Goal: Task Accomplishment & Management: Manage account settings

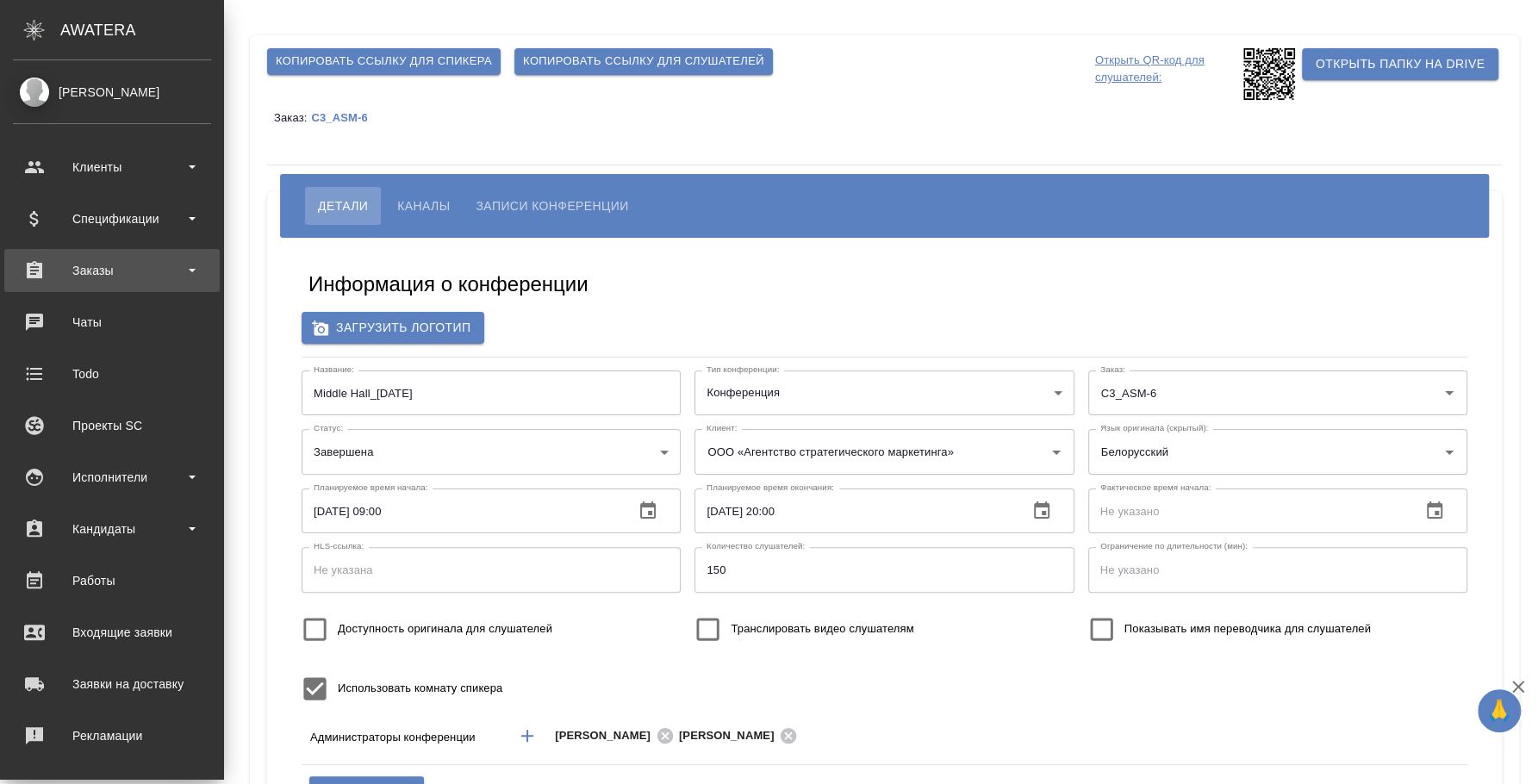
click at [77, 260] on div "Заказы" at bounding box center [112, 270] width 198 height 26
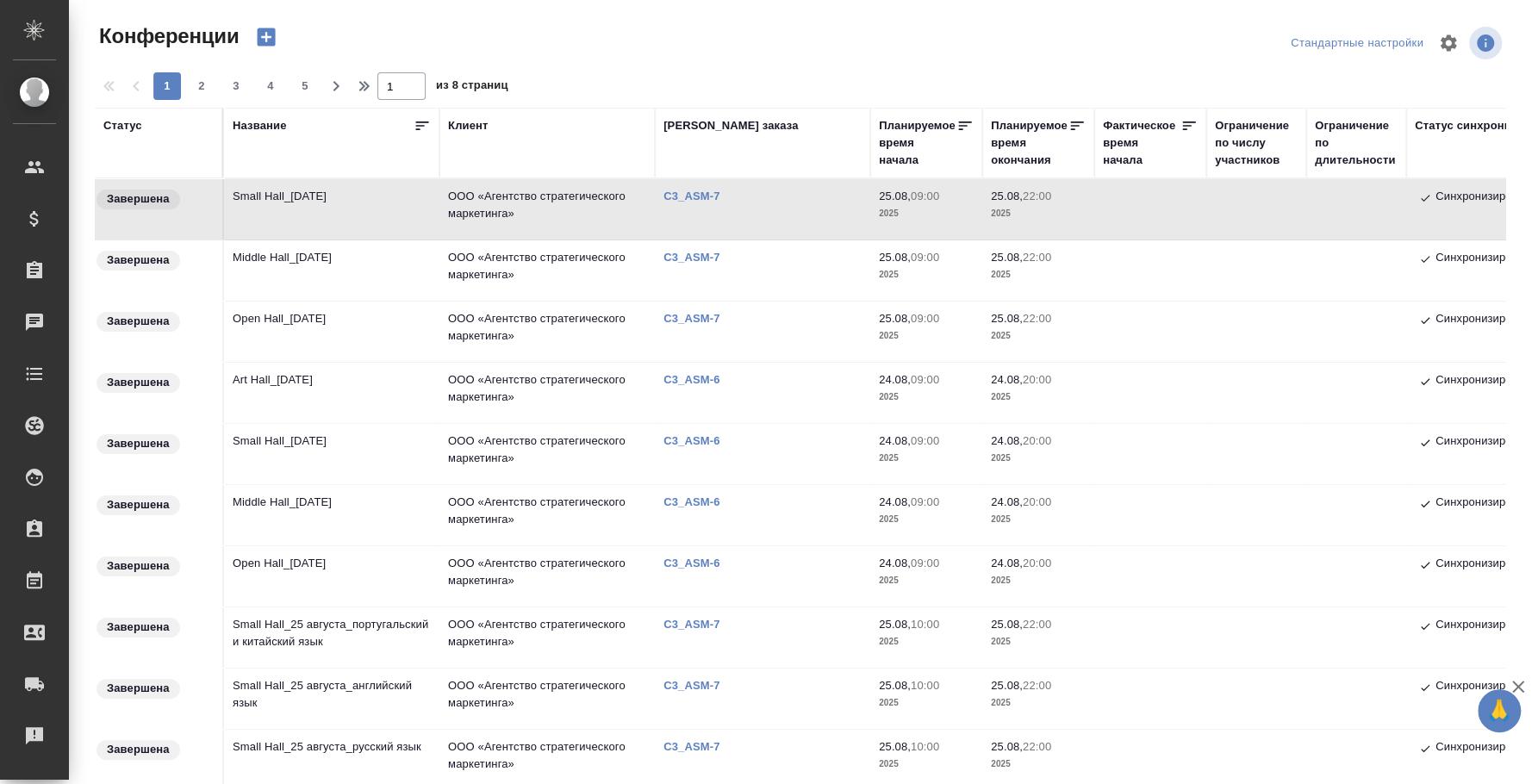
click at [321, 553] on td "Open Hall_[DATE]" at bounding box center [331, 577] width 215 height 60
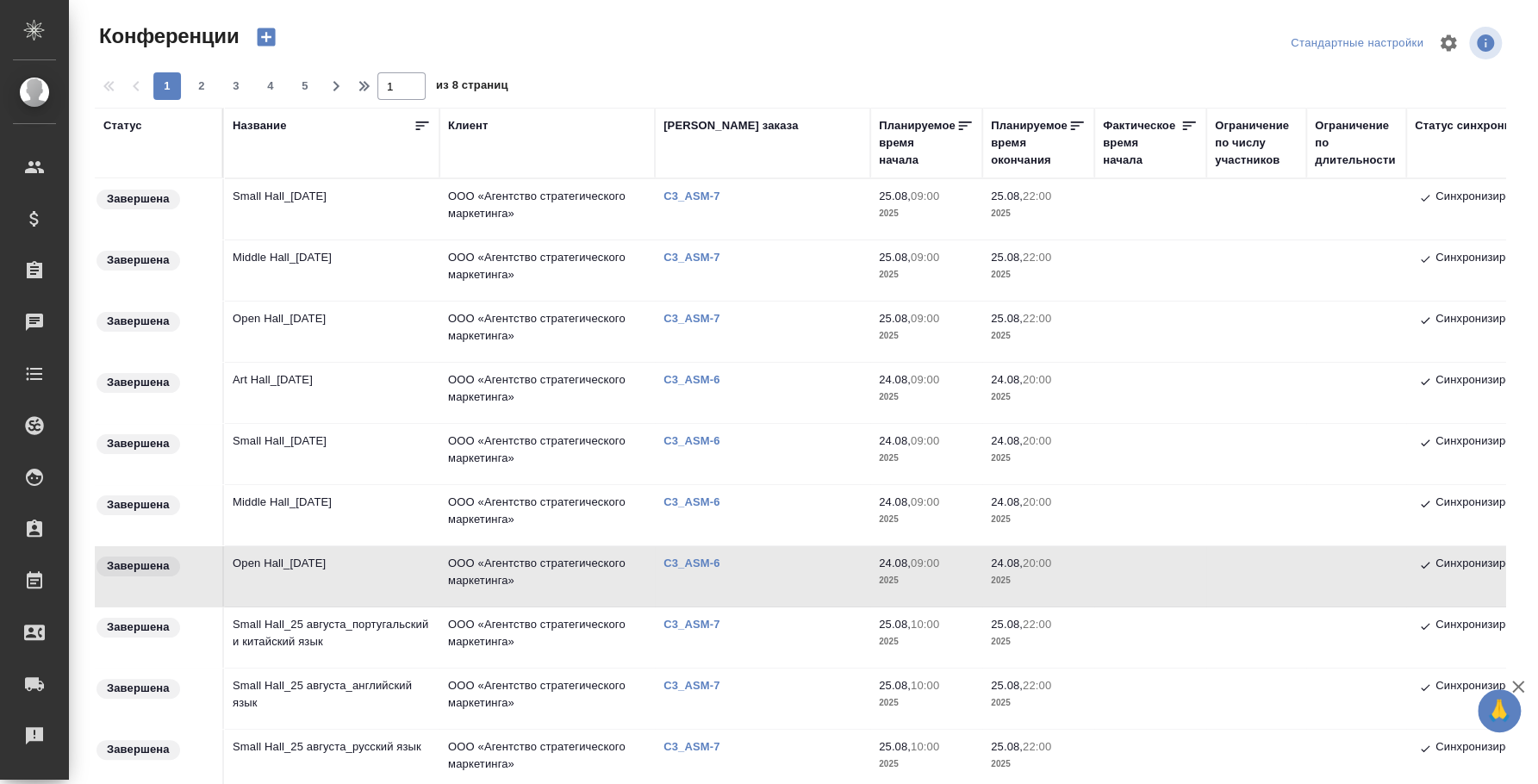
click at [321, 553] on td "Open Hall_24 August" at bounding box center [331, 577] width 215 height 60
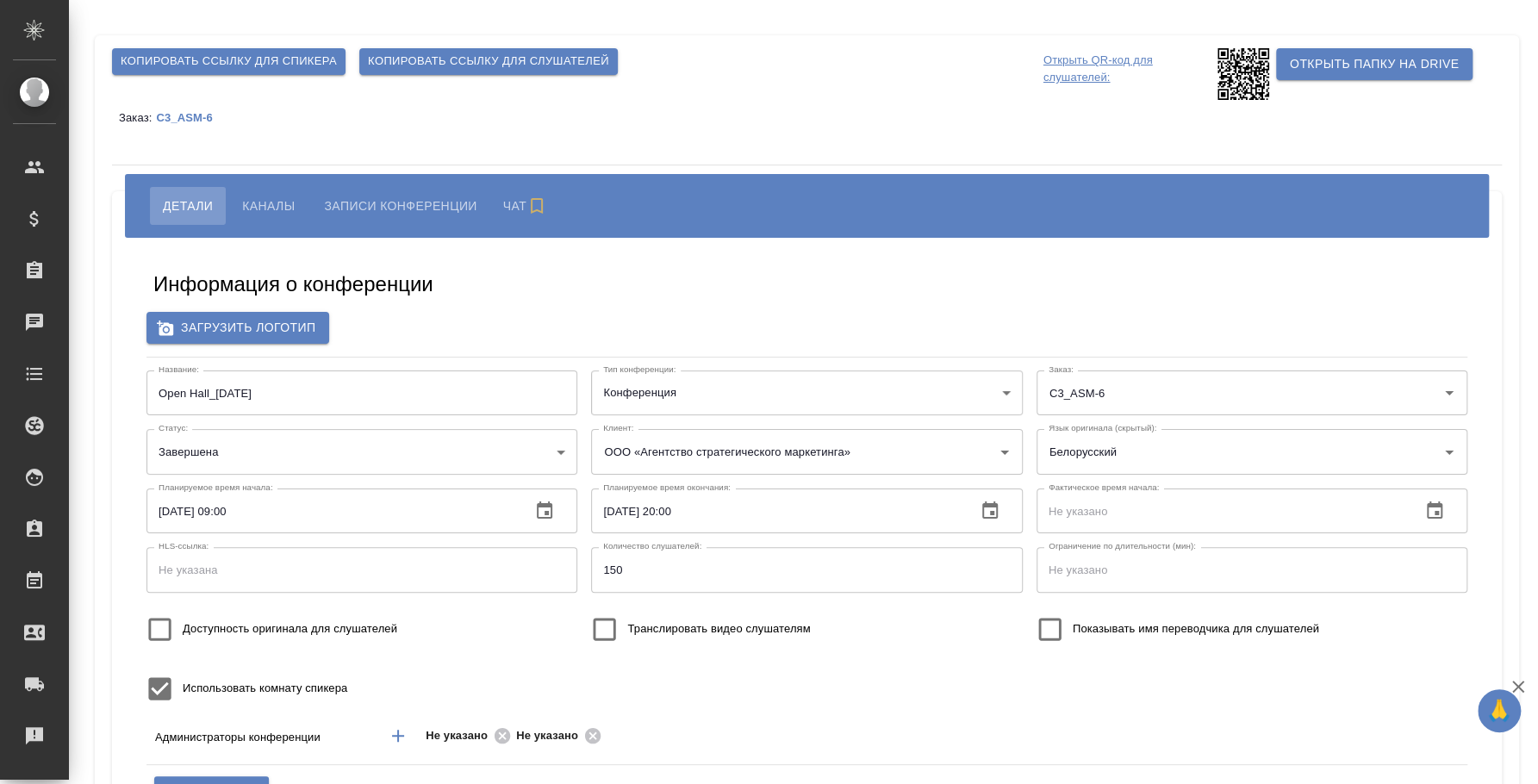
type input "ООО «Агентство стратегического маркетинга»"
type input "[PERSON_NAME][EMAIL_ADDRESS][DOMAIN_NAME]"
click at [265, 196] on span "Каналы" at bounding box center [268, 205] width 53 height 20
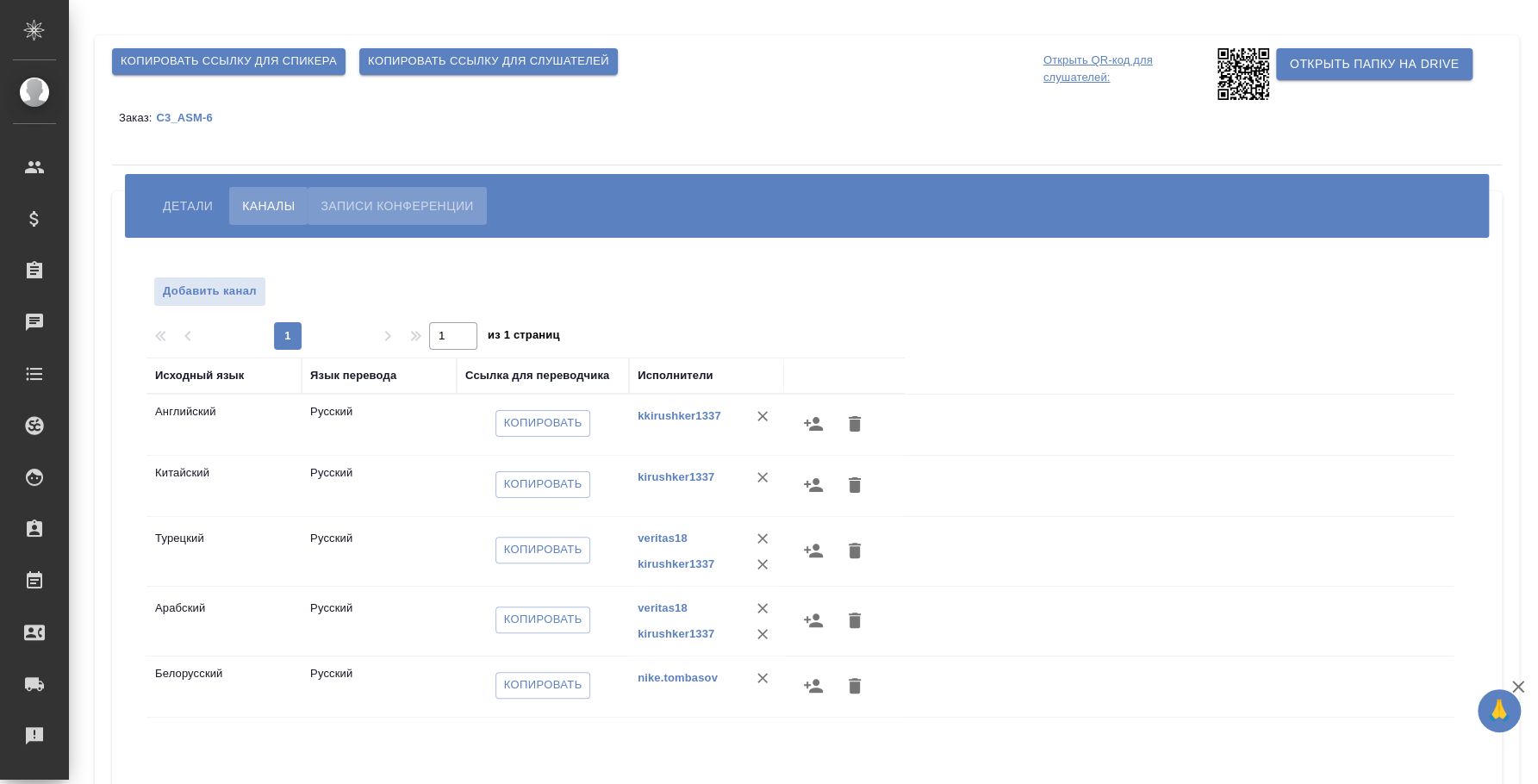
click at [404, 221] on button "Записи конференции" at bounding box center [396, 205] width 178 height 38
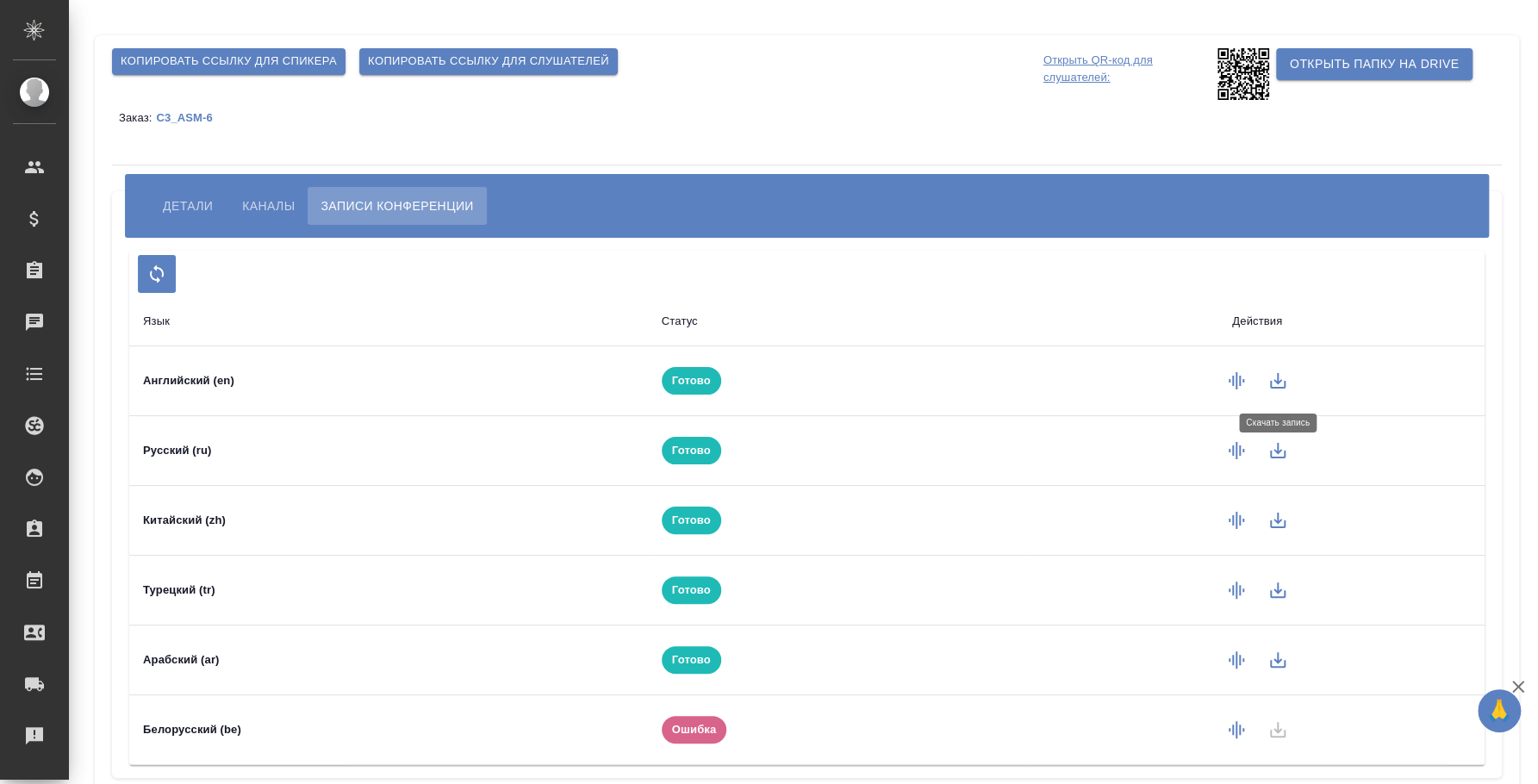
click at [1278, 371] on icon "button" at bounding box center [1277, 380] width 20 height 20
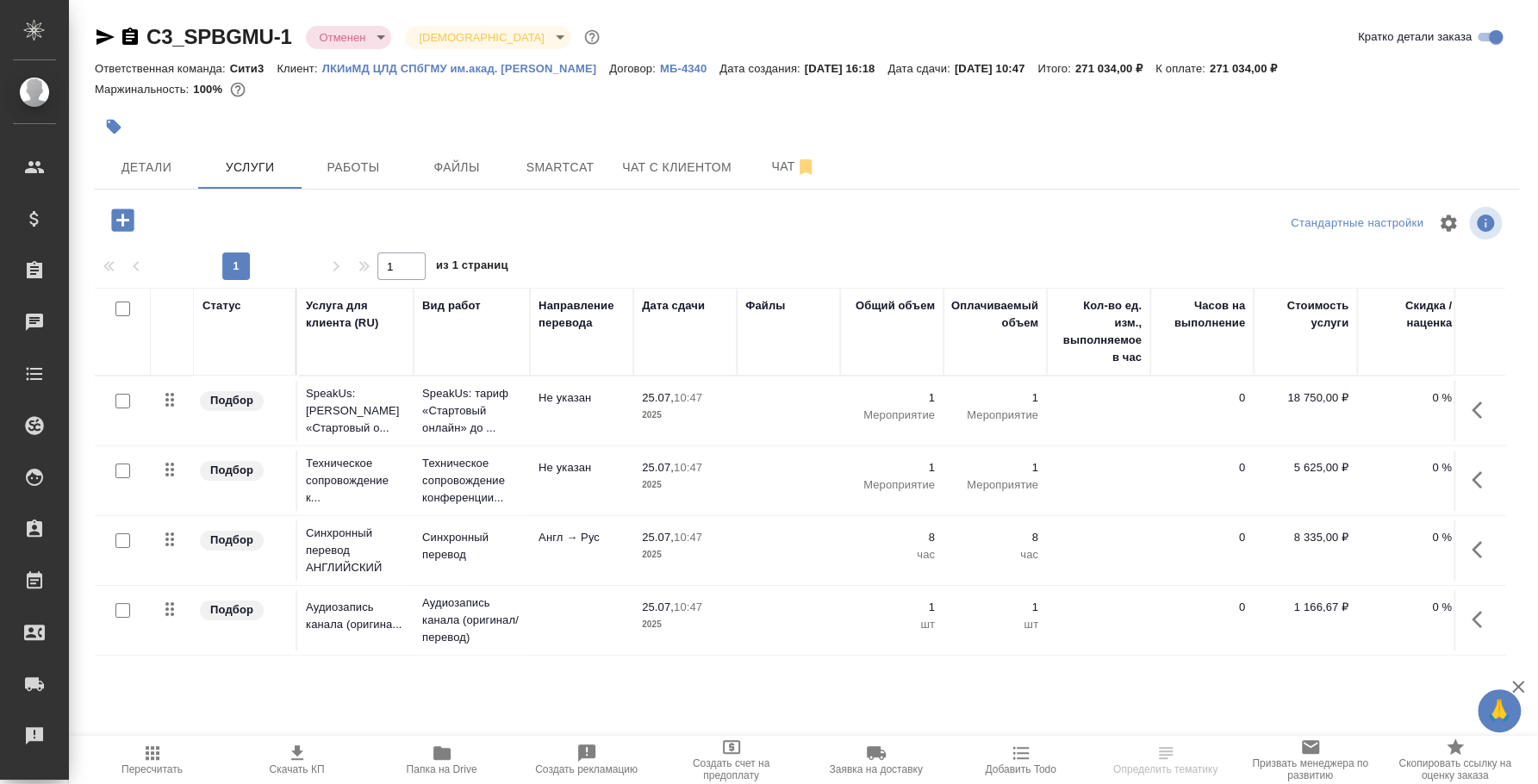
click at [767, 141] on div at bounding box center [569, 126] width 949 height 38
click at [771, 147] on button "Чат" at bounding box center [794, 167] width 103 height 43
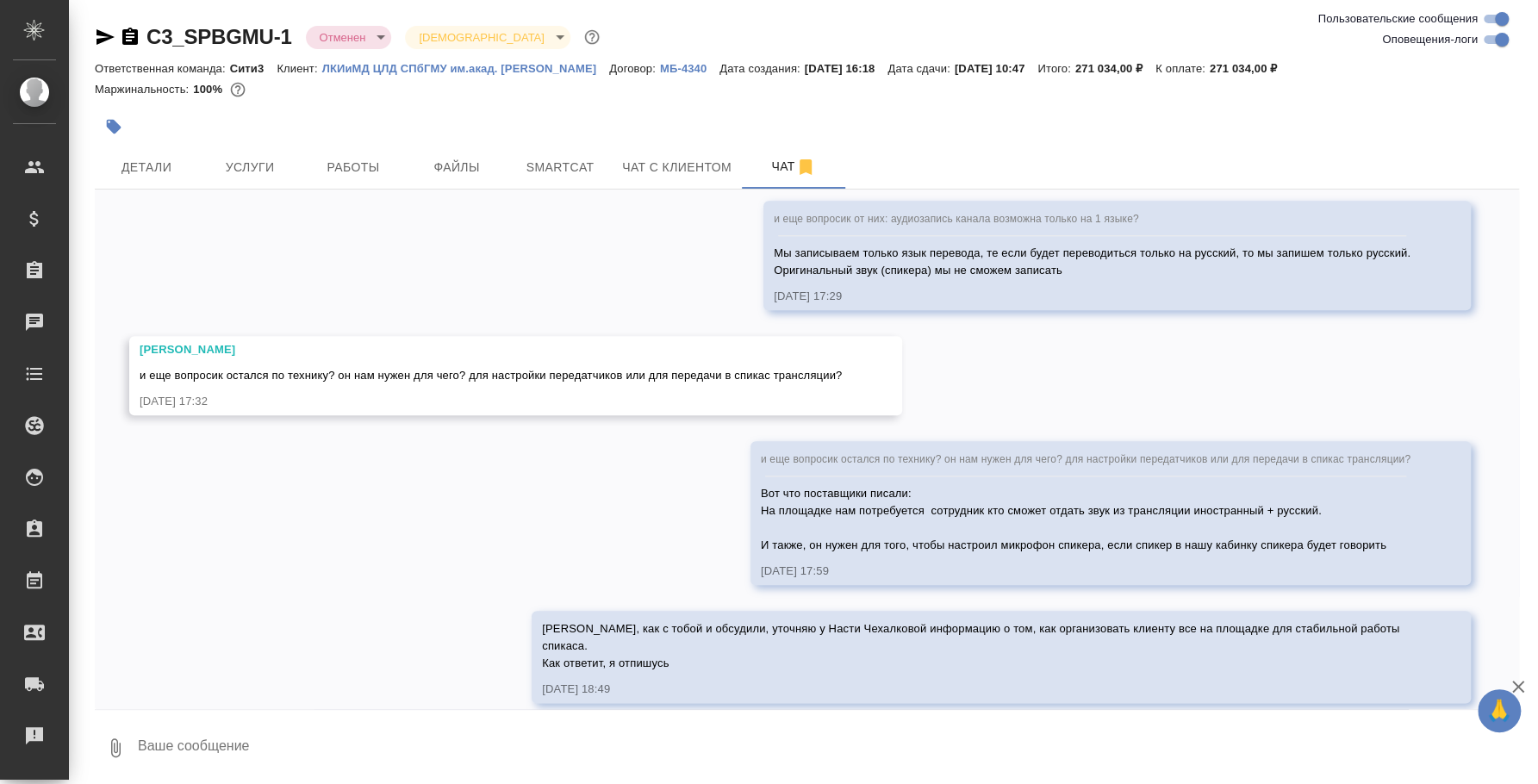
scroll to position [2252, 0]
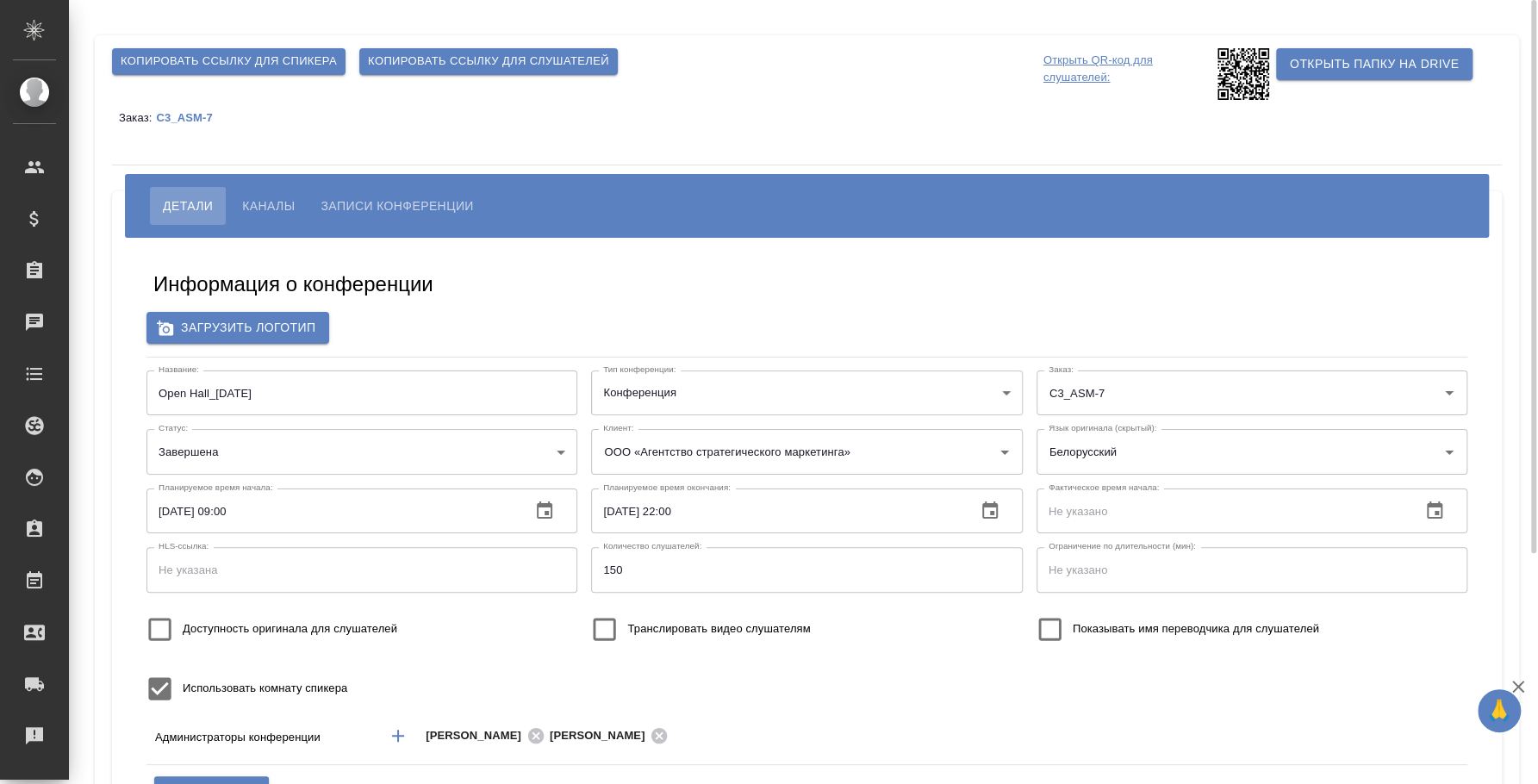
type input "i.fedotova@awatera.com"
click at [432, 196] on span "Записи конференции" at bounding box center [397, 205] width 153 height 20
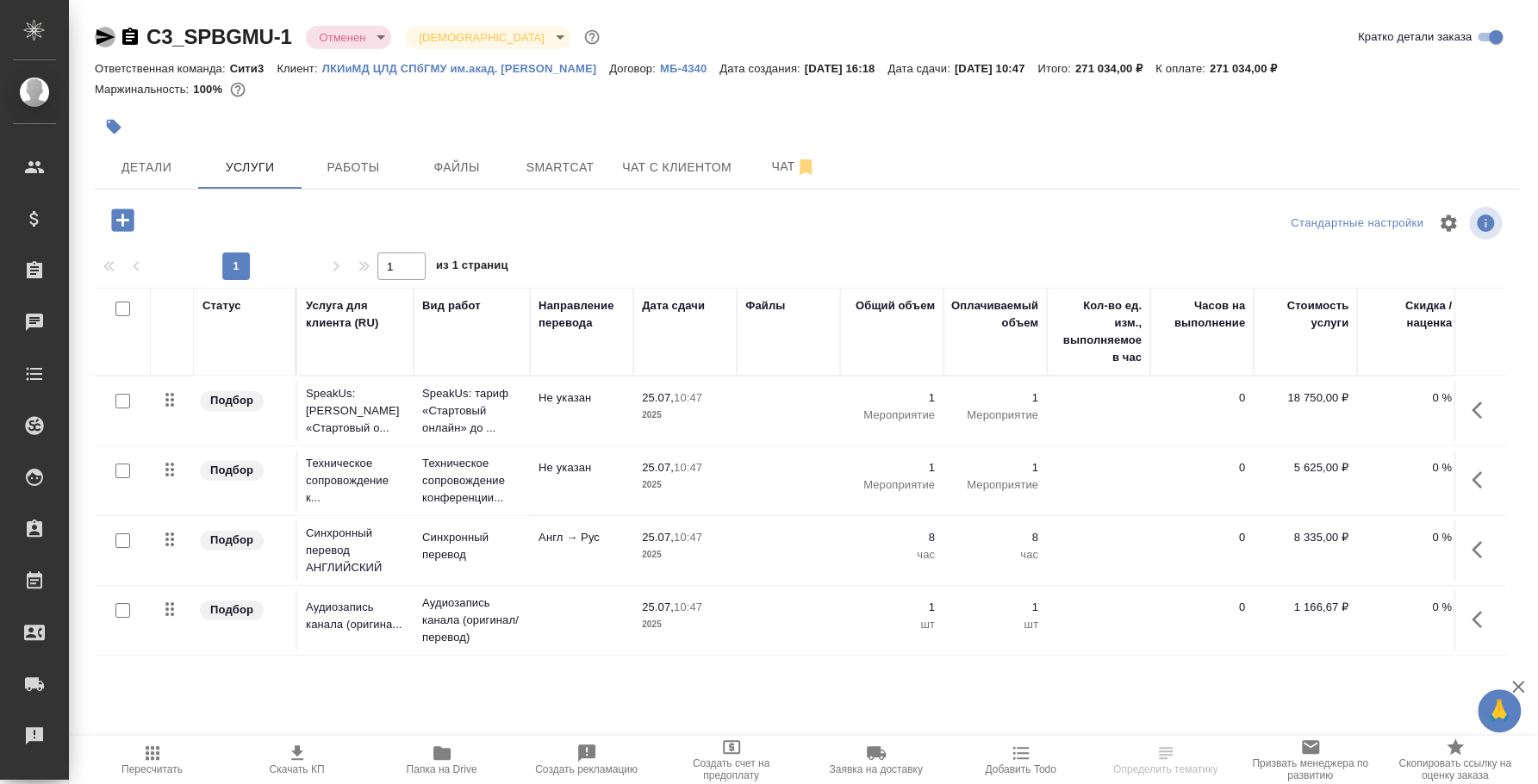
click at [96, 32] on icon "button" at bounding box center [105, 37] width 18 height 16
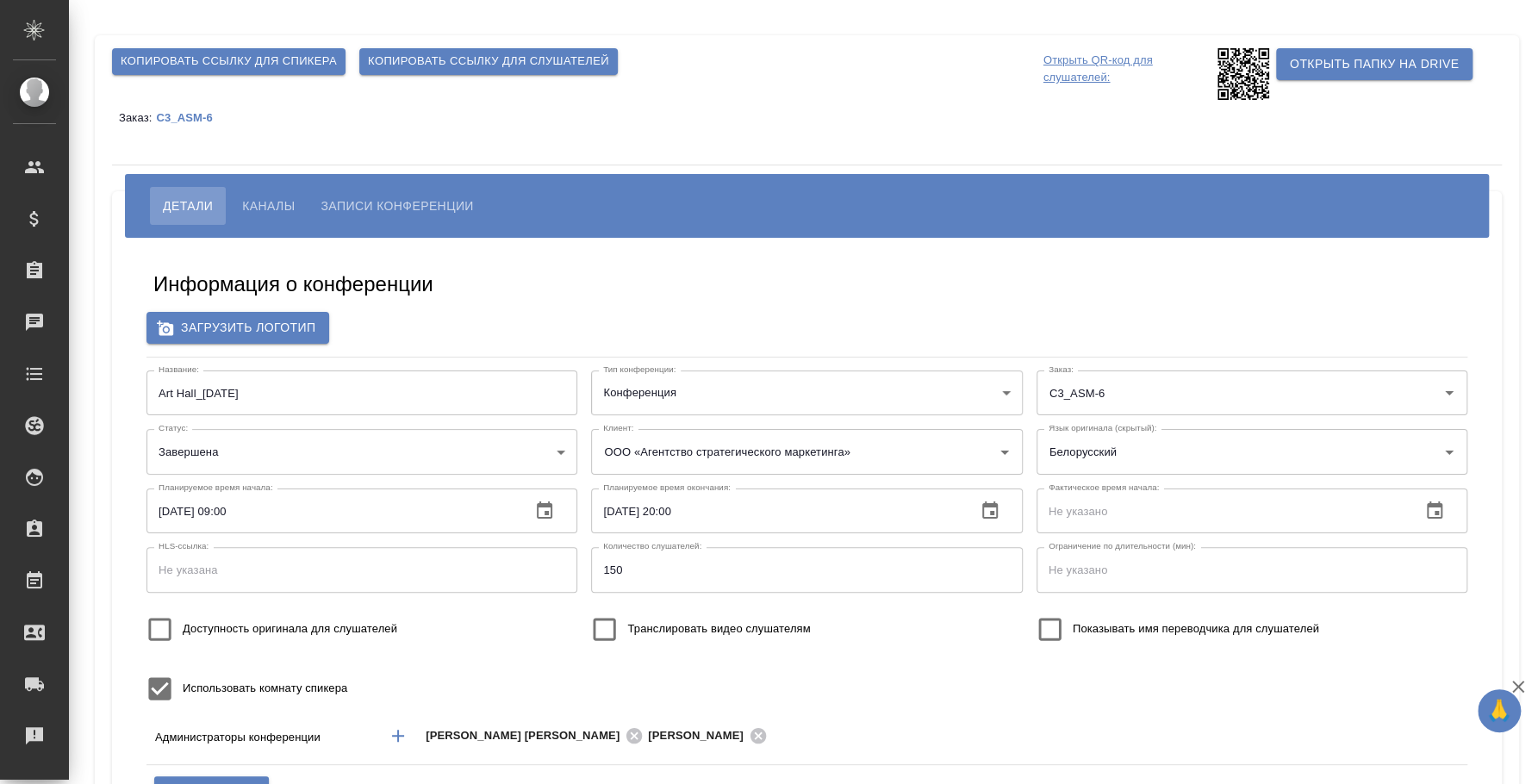
type input "i.fedotova@awatera.com"
click at [262, 200] on span "Каналы" at bounding box center [268, 205] width 53 height 20
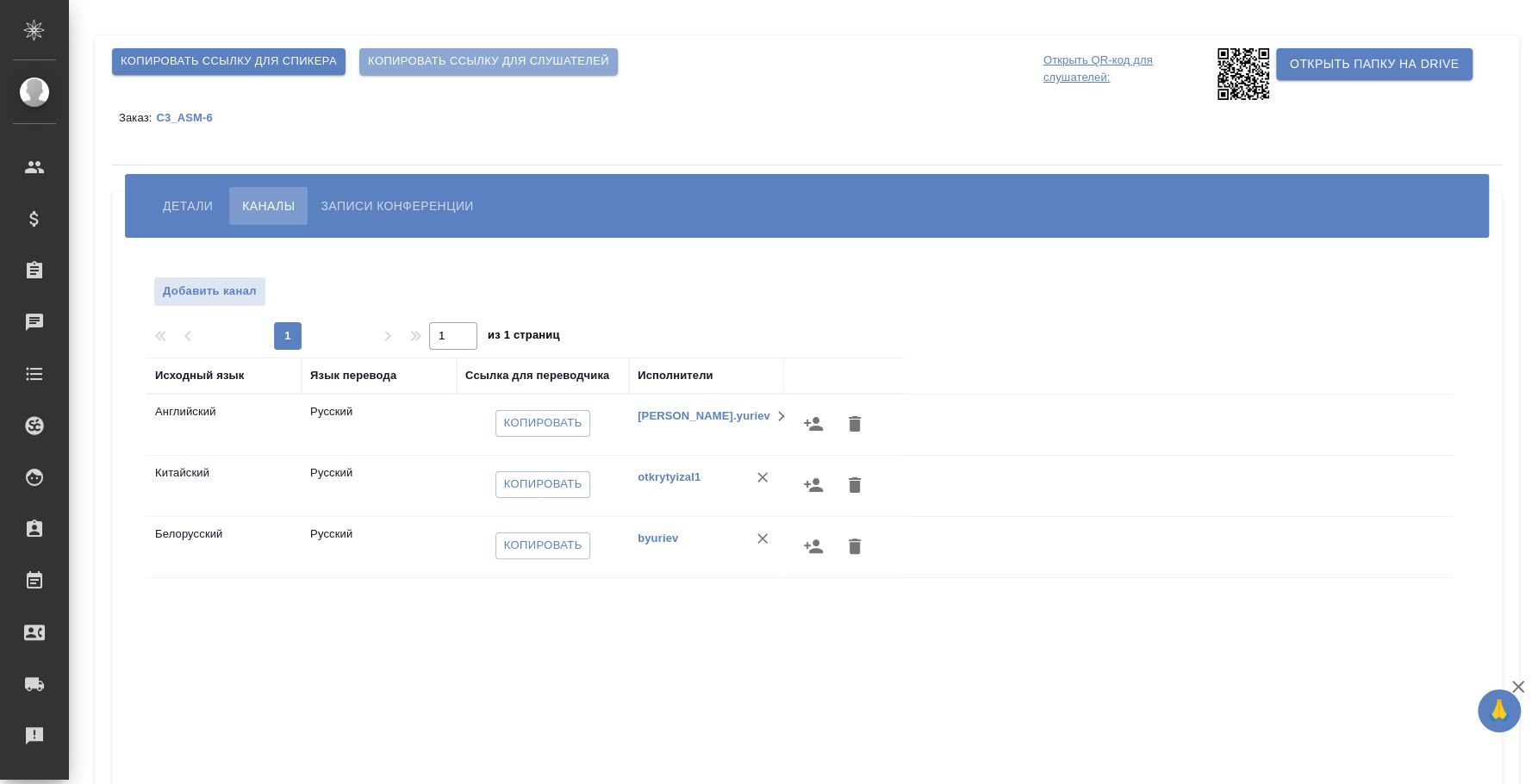
click at [472, 53] on span "Копировать ссылку для слушателей" at bounding box center [488, 61] width 241 height 19
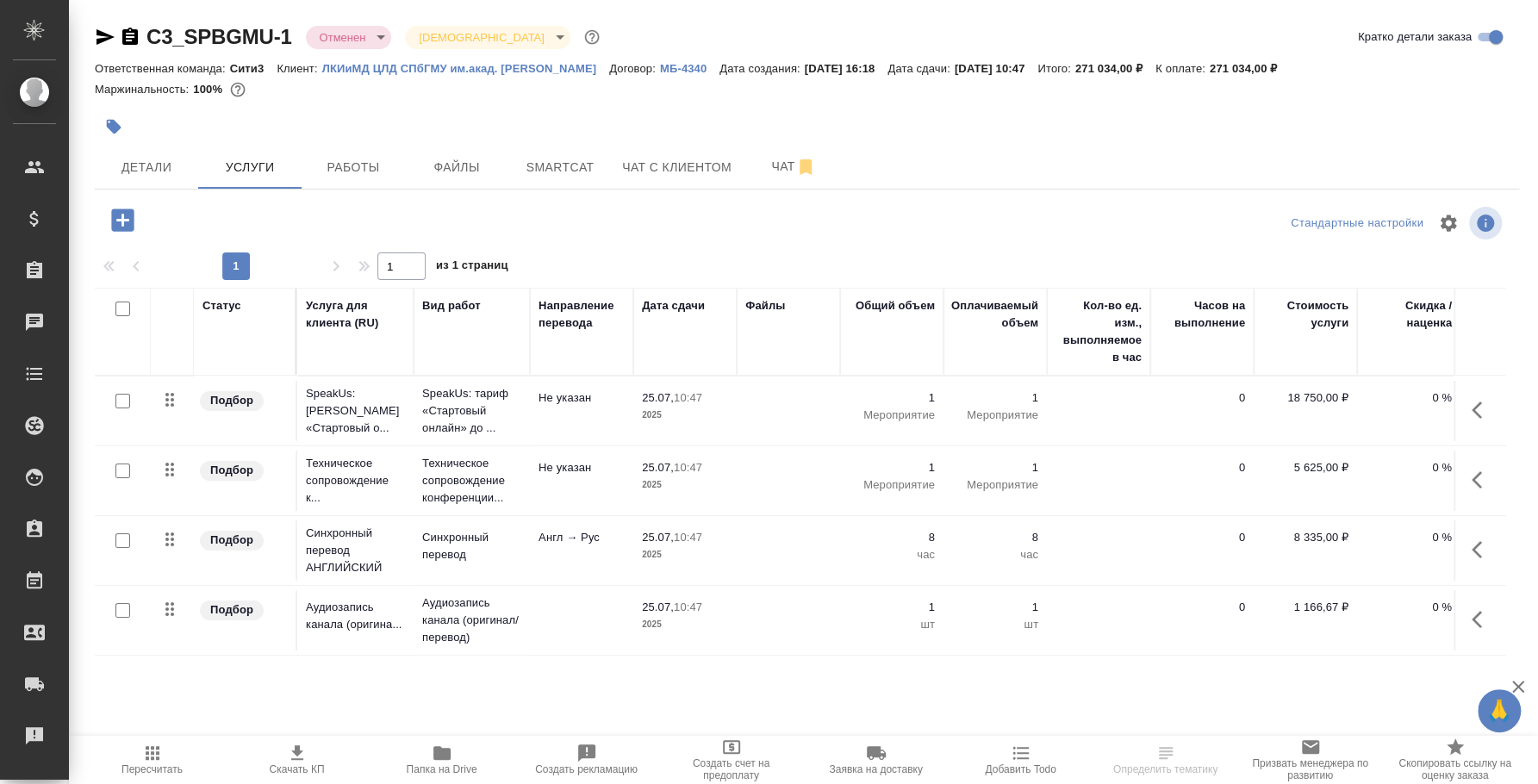
click at [803, 144] on div at bounding box center [569, 126] width 949 height 38
click at [801, 160] on icon "button" at bounding box center [805, 167] width 12 height 16
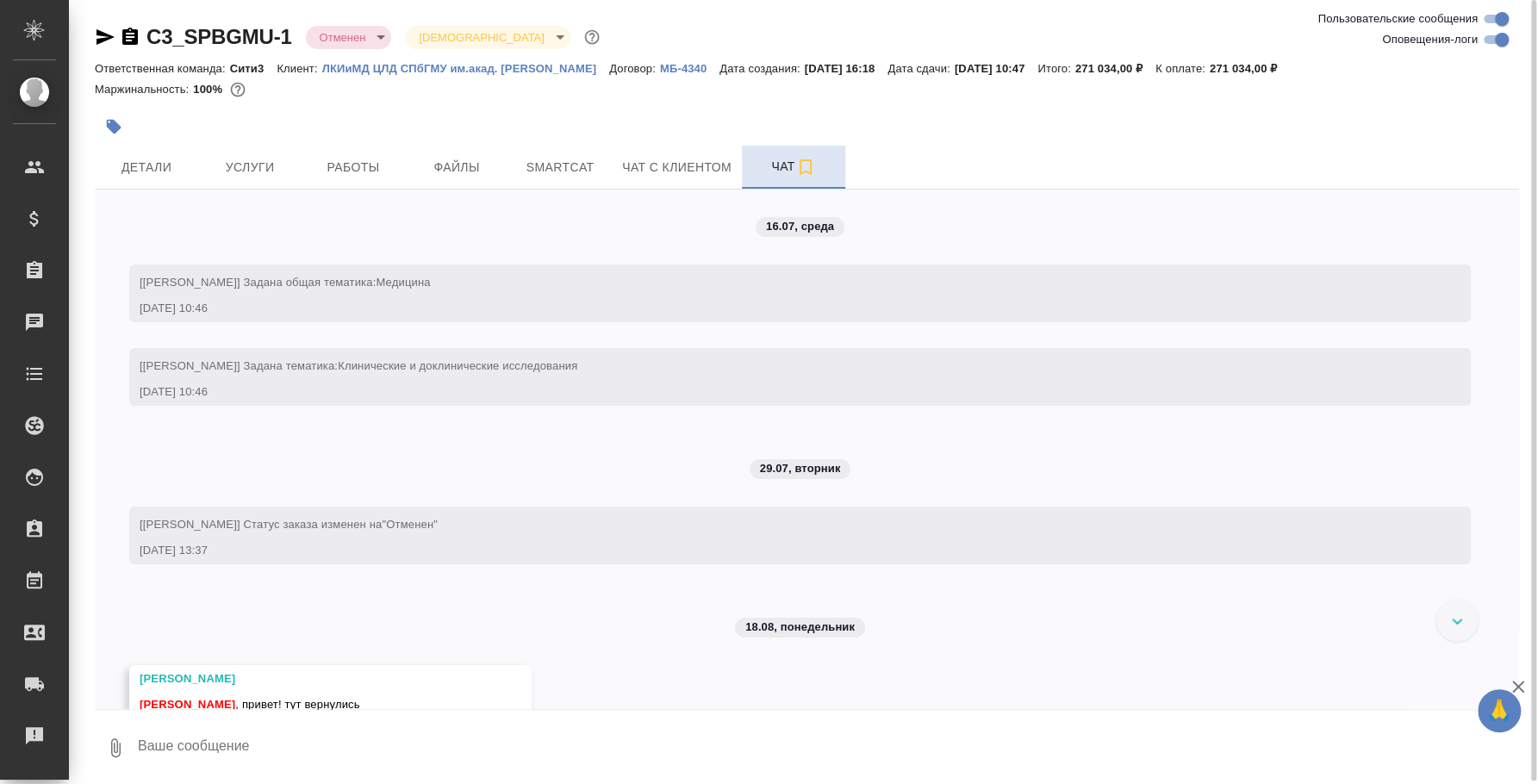
scroll to position [3, 0]
click at [1162, 597] on div "16.07, среда [Никитина Татьяна] Задана общая тематика: Медицина 16.07.25, 10:46…" at bounding box center [806, 446] width 1424 height 519
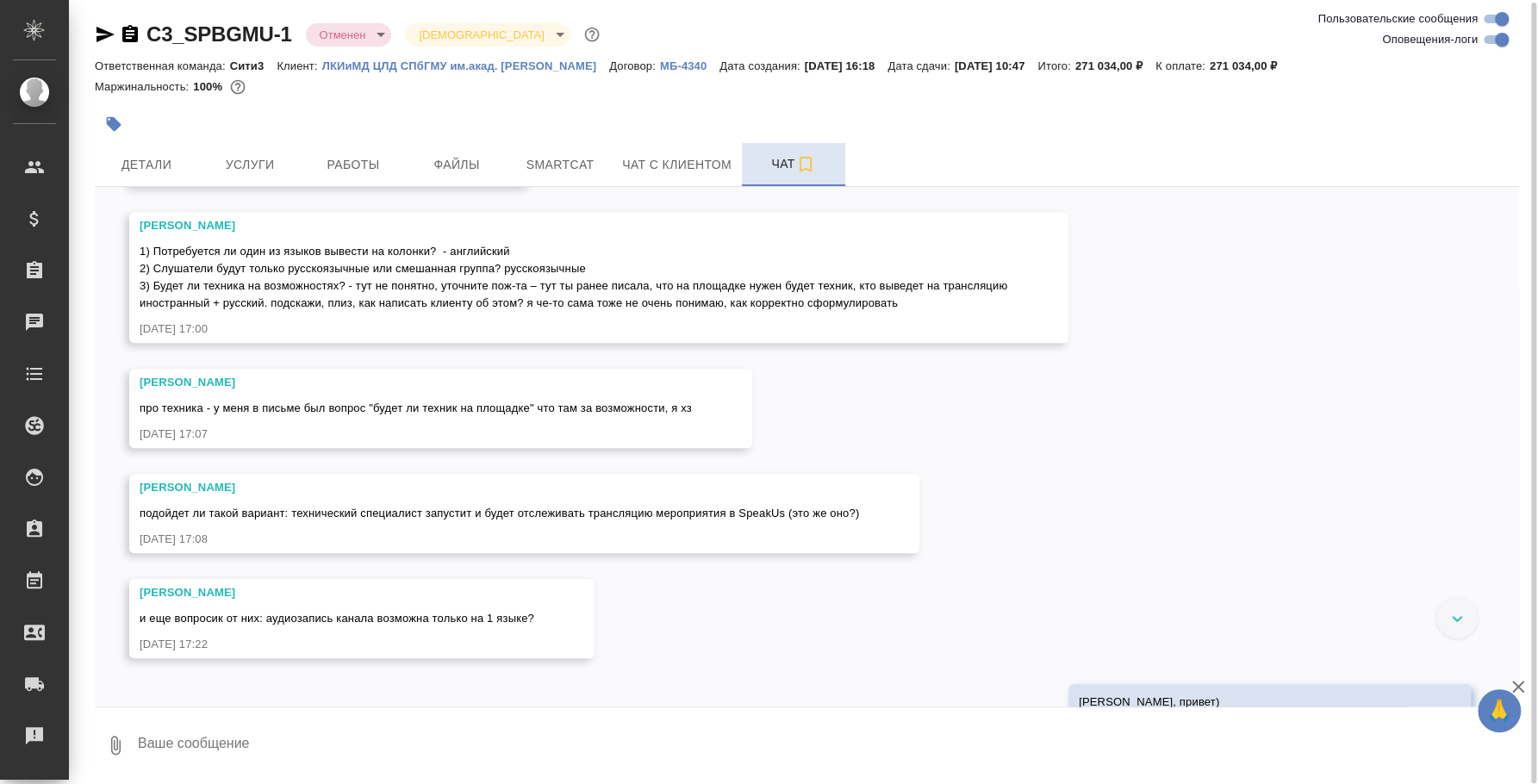
scroll to position [789, 0]
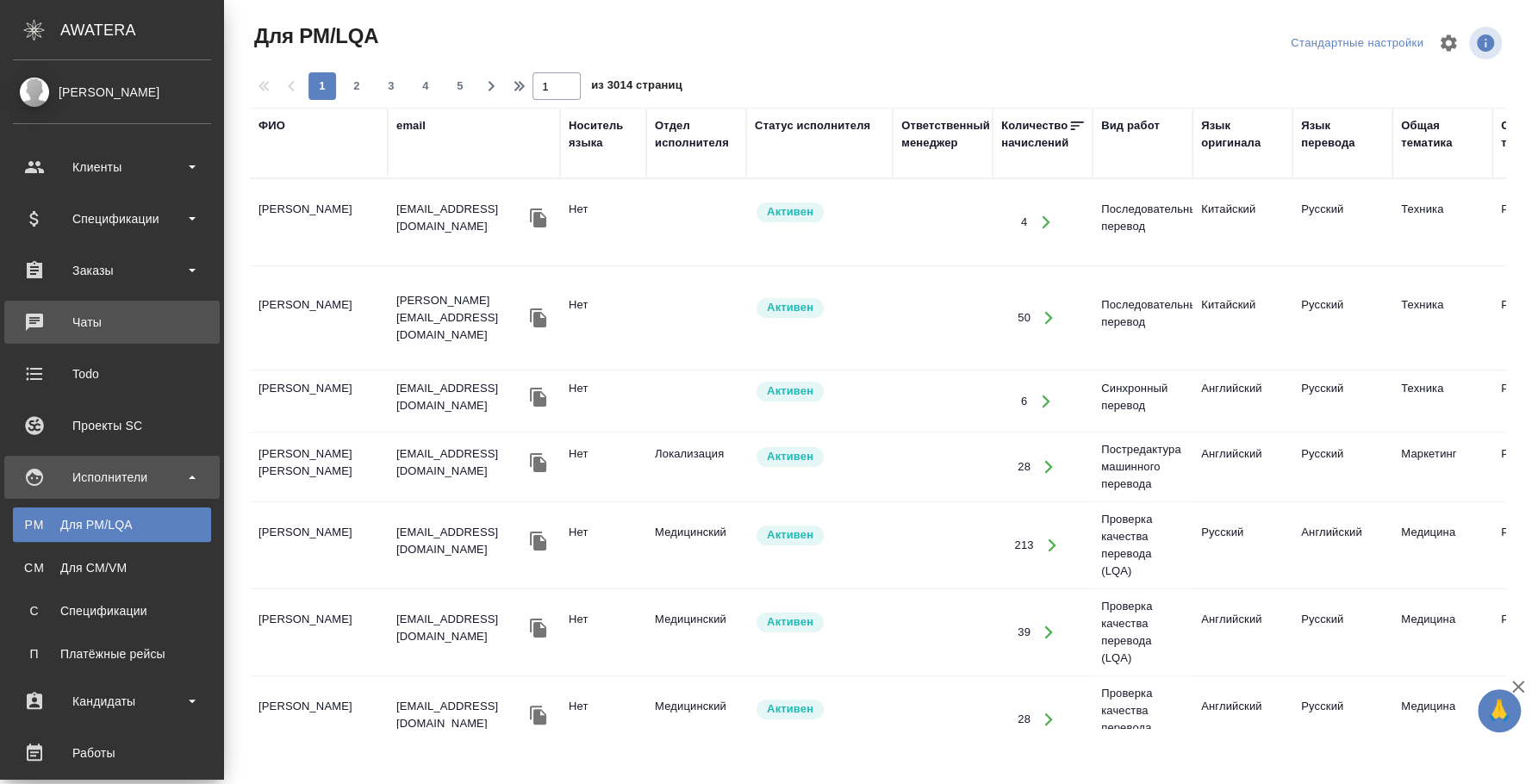
click at [102, 316] on div "Чаты" at bounding box center [112, 322] width 198 height 26
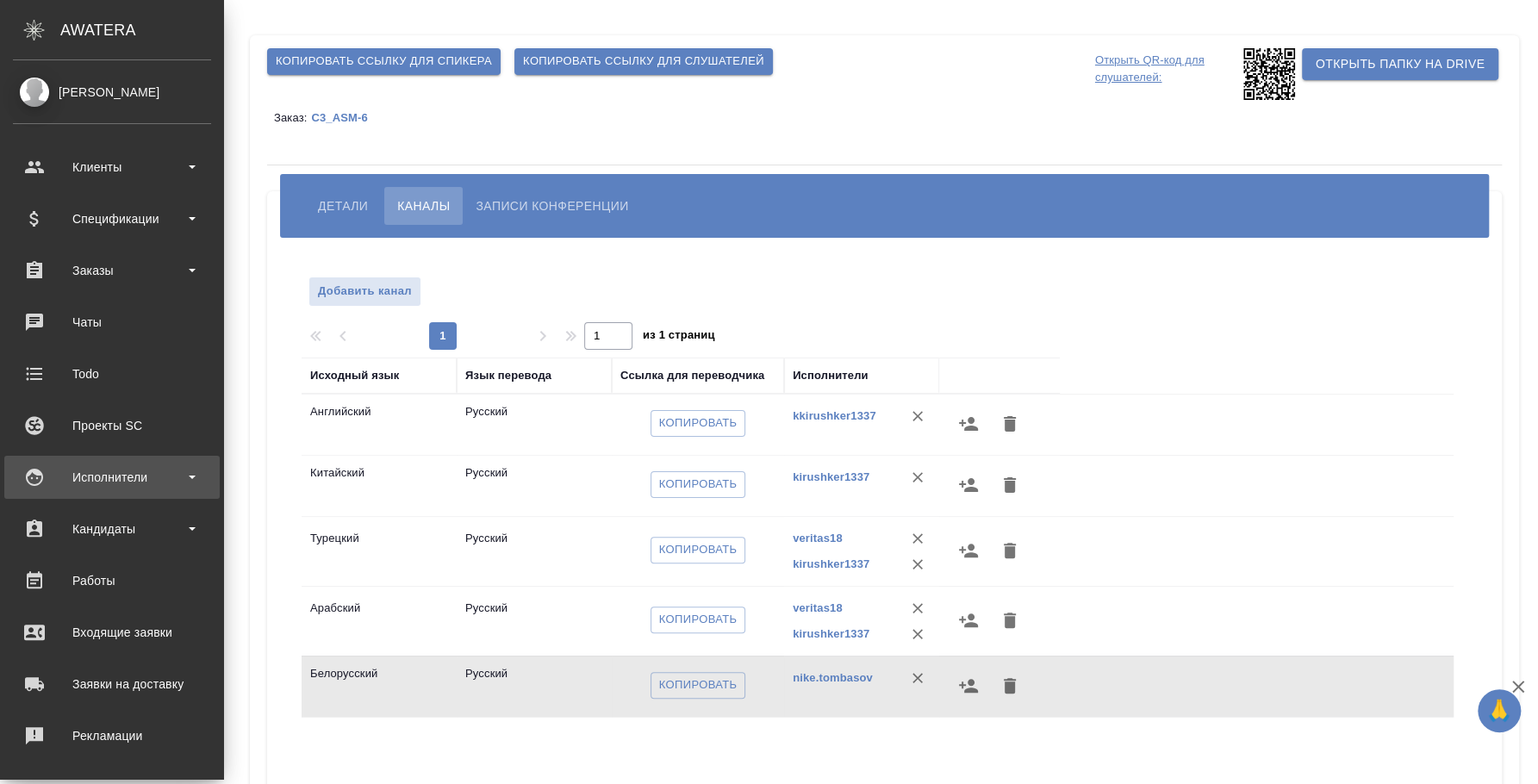
click at [120, 473] on div "Исполнители" at bounding box center [112, 477] width 198 height 26
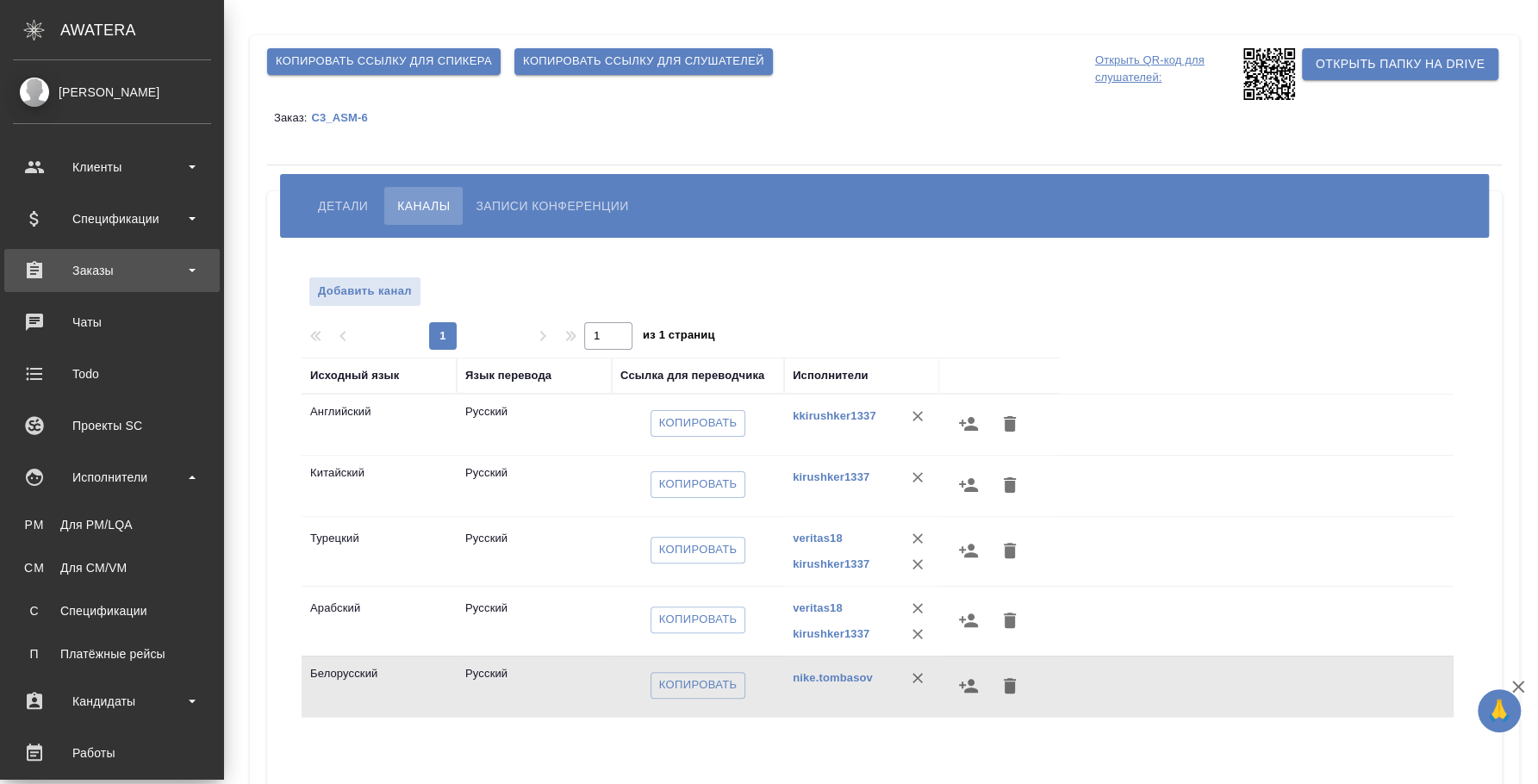
click at [119, 274] on div "Заказы" at bounding box center [112, 270] width 198 height 26
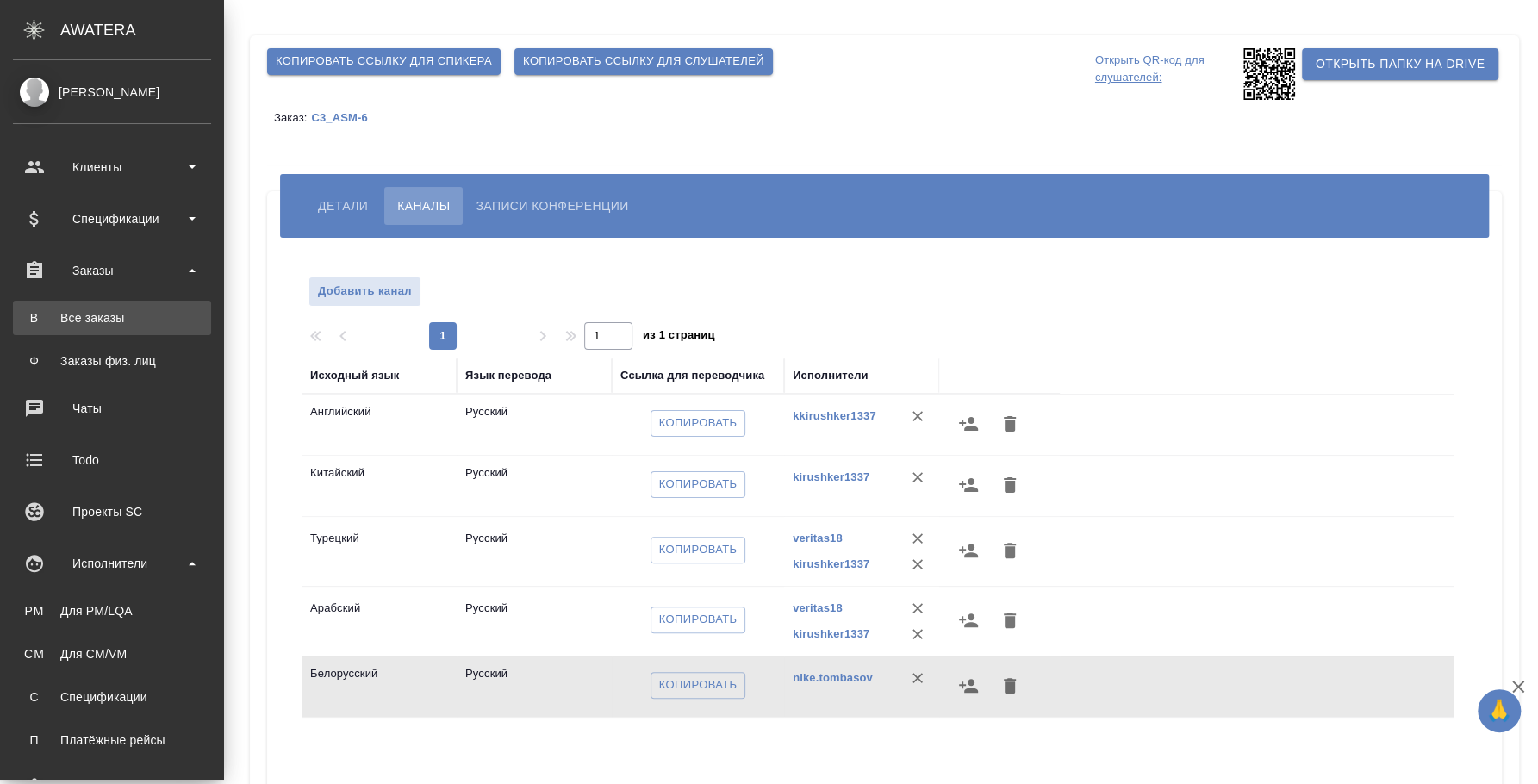
click at [56, 310] on div "Все заказы" at bounding box center [112, 318] width 181 height 18
